Goal: Find specific page/section: Find specific page/section

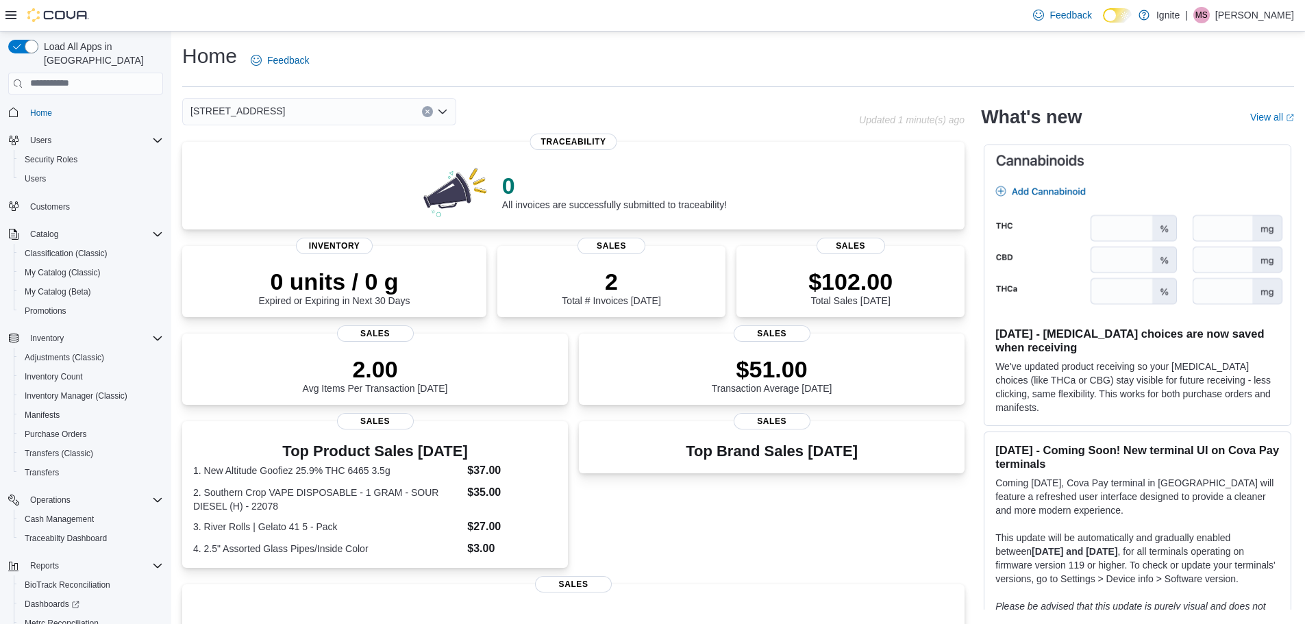
click at [448, 111] on div "[STREET_ADDRESS]" at bounding box center [319, 111] width 274 height 27
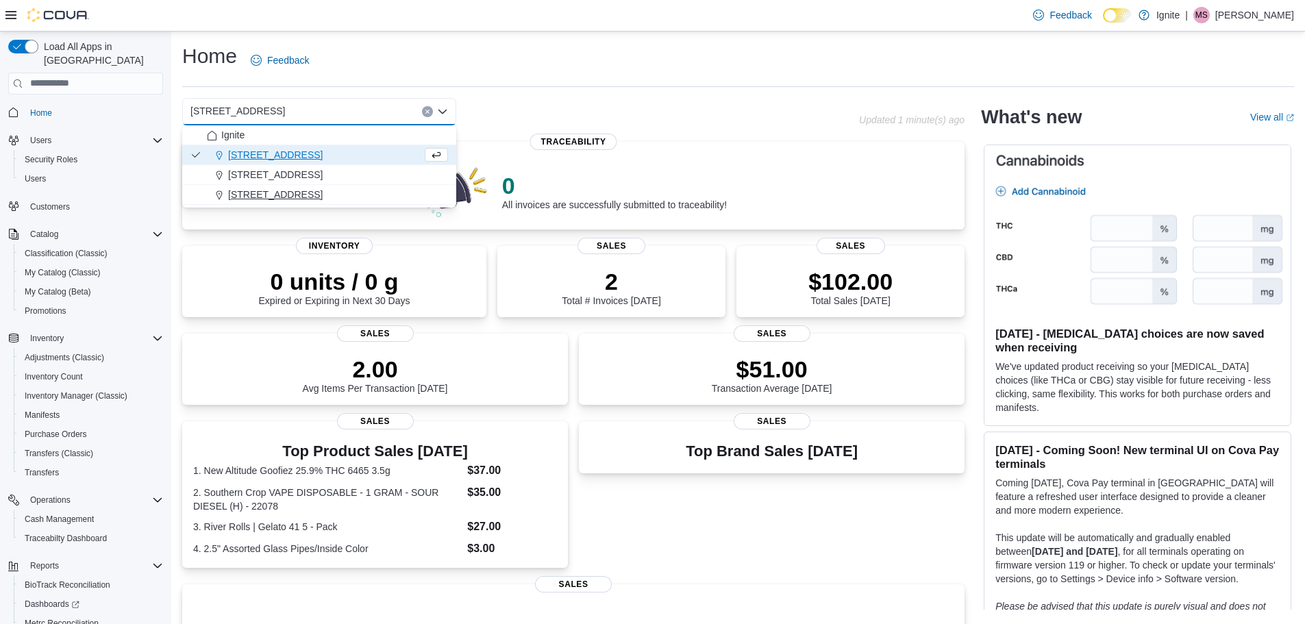
click at [299, 194] on span "[STREET_ADDRESS]" at bounding box center [275, 195] width 95 height 14
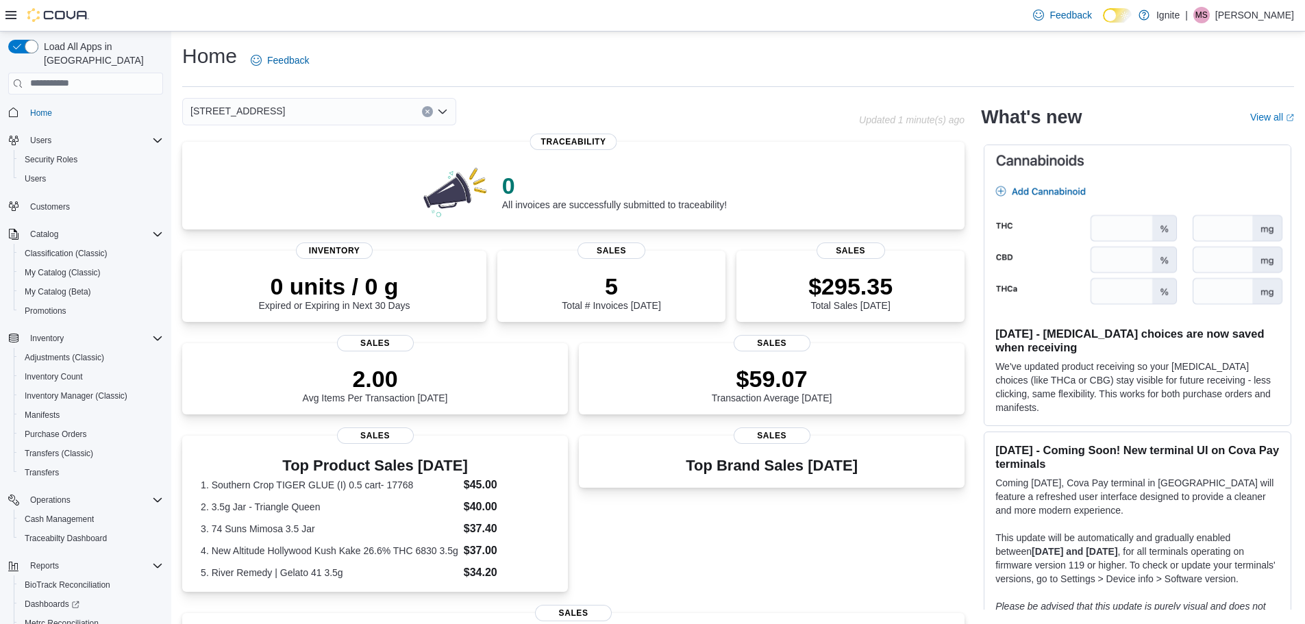
click at [444, 107] on icon "Open list of options" at bounding box center [442, 111] width 11 height 11
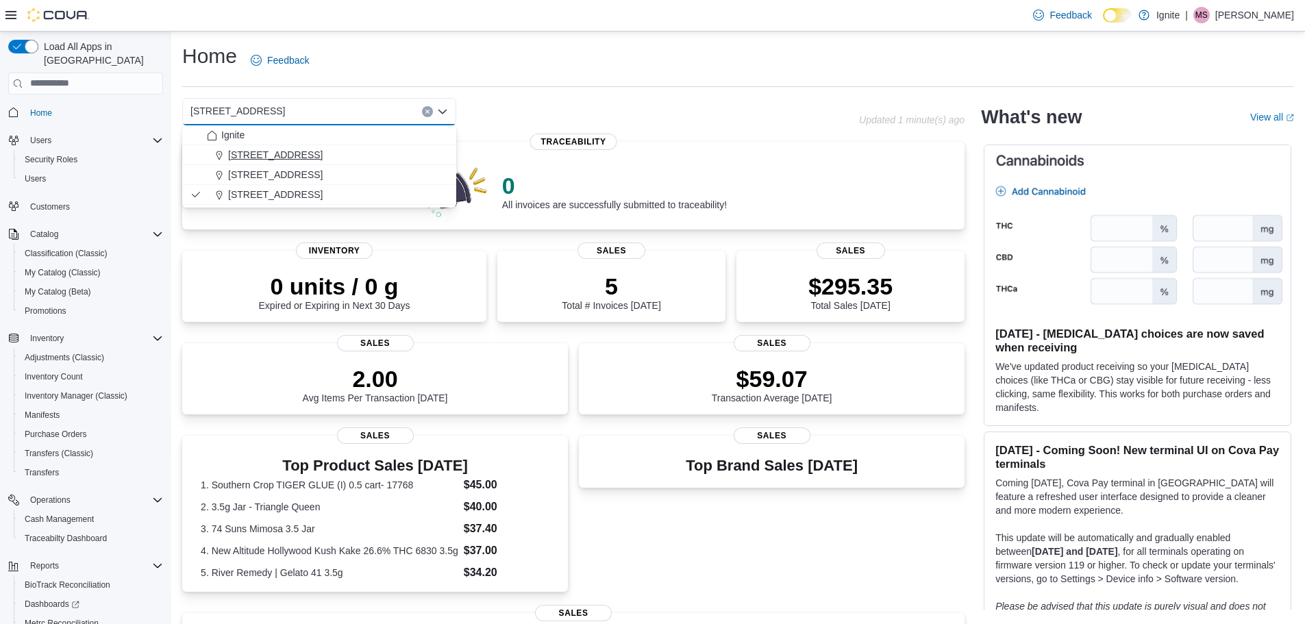
click at [306, 154] on div "[STREET_ADDRESS]" at bounding box center [327, 155] width 241 height 14
